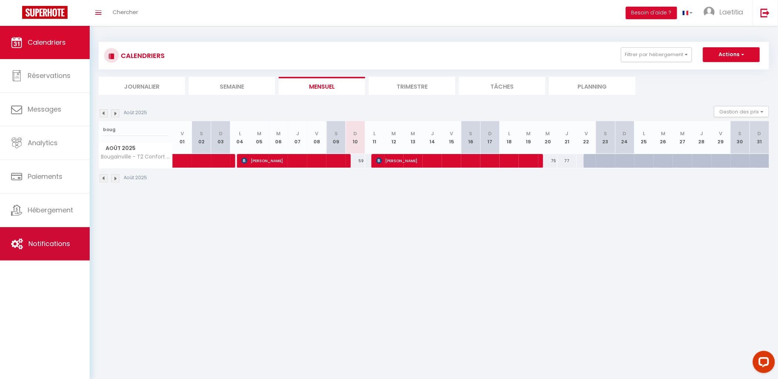
click at [51, 242] on span "Notifications" at bounding box center [49, 243] width 42 height 9
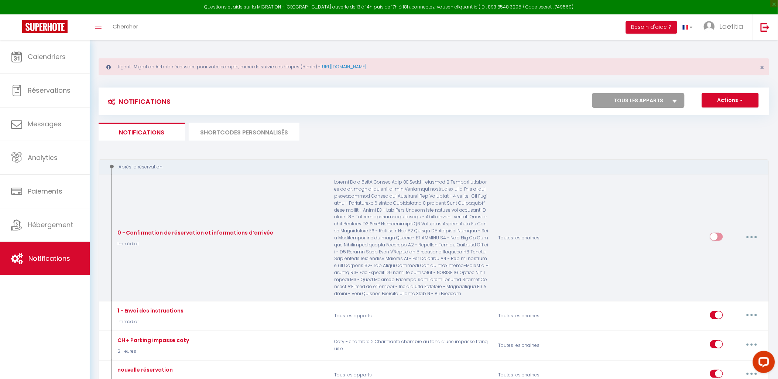
select select
checkbox input "false"
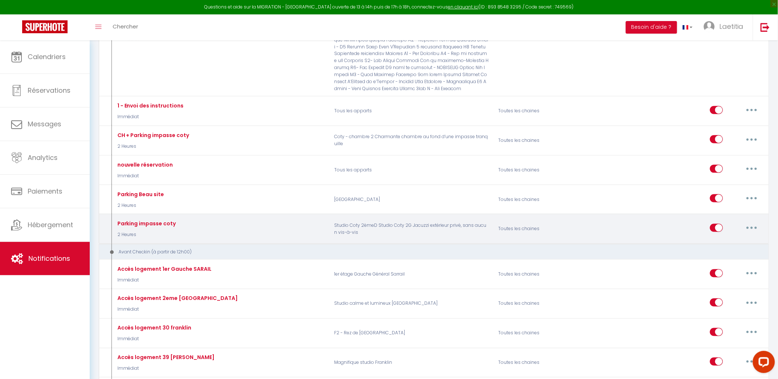
select select
checkbox input "false"
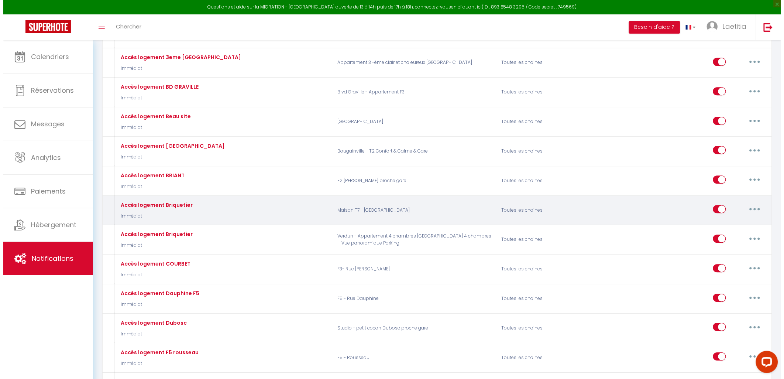
scroll to position [615, 0]
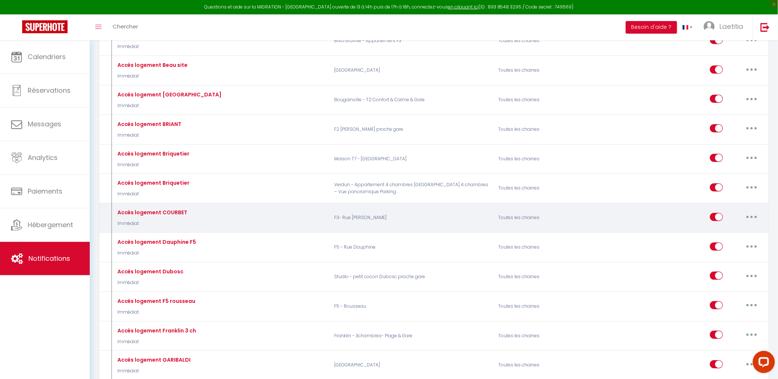
click at [750, 220] on button "button" at bounding box center [751, 217] width 21 height 12
click at [731, 238] on link "Editer" at bounding box center [732, 233] width 55 height 13
type input "Accès logement COURBET"
select select "Immédiat"
select select
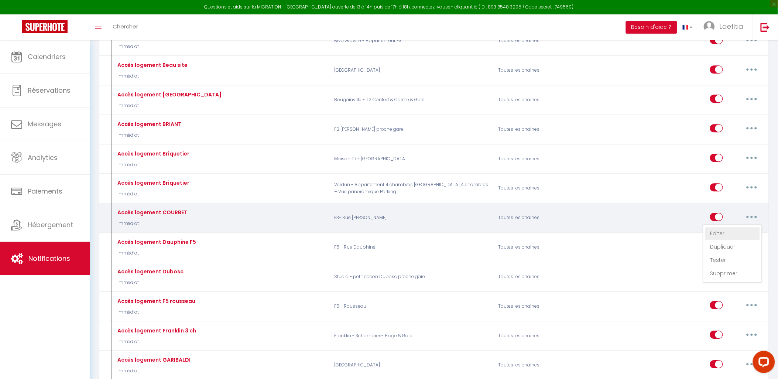
checkbox input "true"
checkbox input "false"
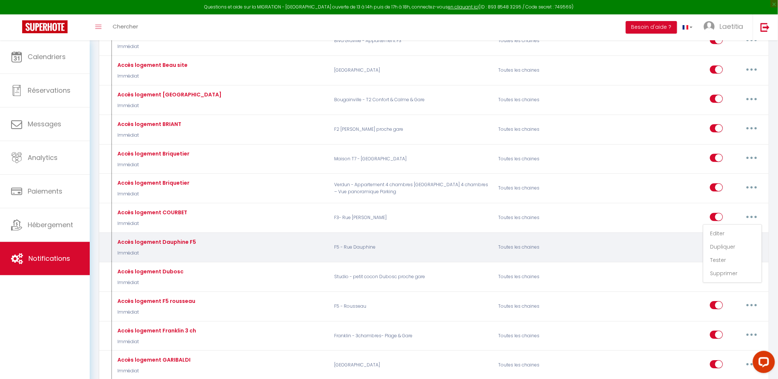
radio input "true"
type input "Code accès logement"
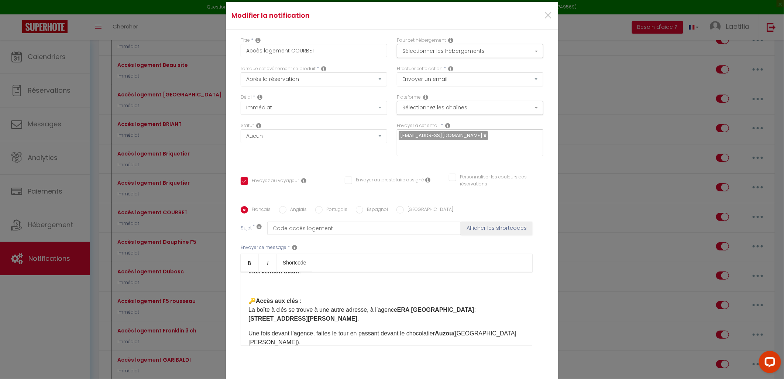
scroll to position [123, 0]
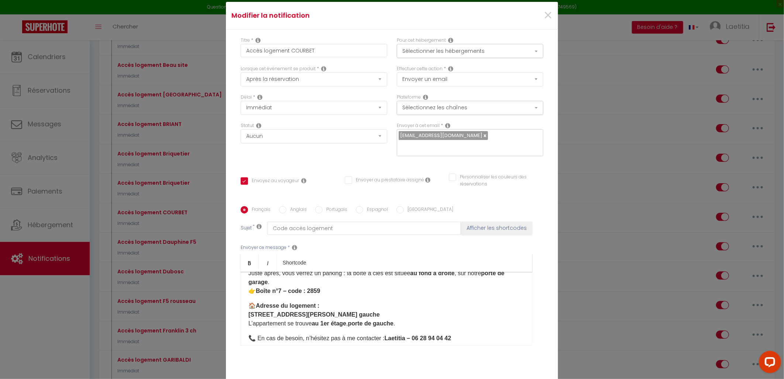
click at [329, 284] on p "Une fois devant l’agence, faites le tour en passant devant le chocolatier Auzou…" at bounding box center [386, 273] width 276 height 44
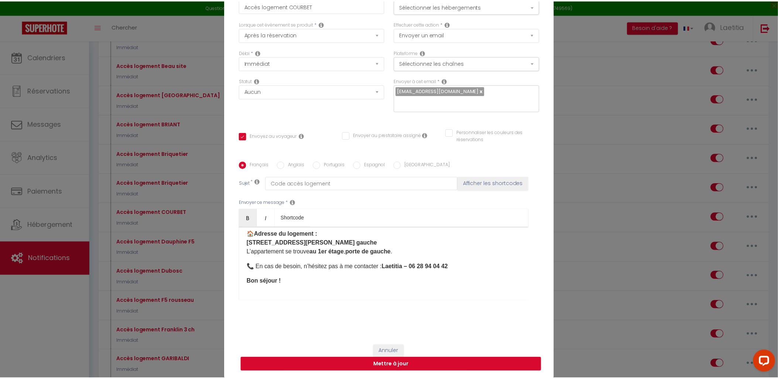
scroll to position [47, 0]
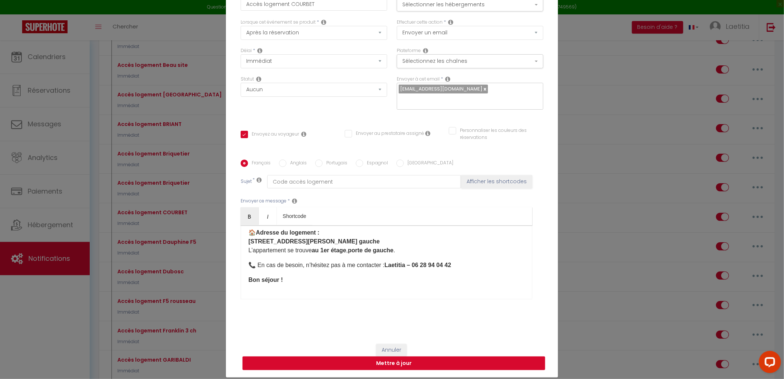
click at [378, 356] on button "Mettre à jour" at bounding box center [394, 363] width 303 height 14
checkbox input "true"
checkbox input "false"
